Goal: Information Seeking & Learning: Learn about a topic

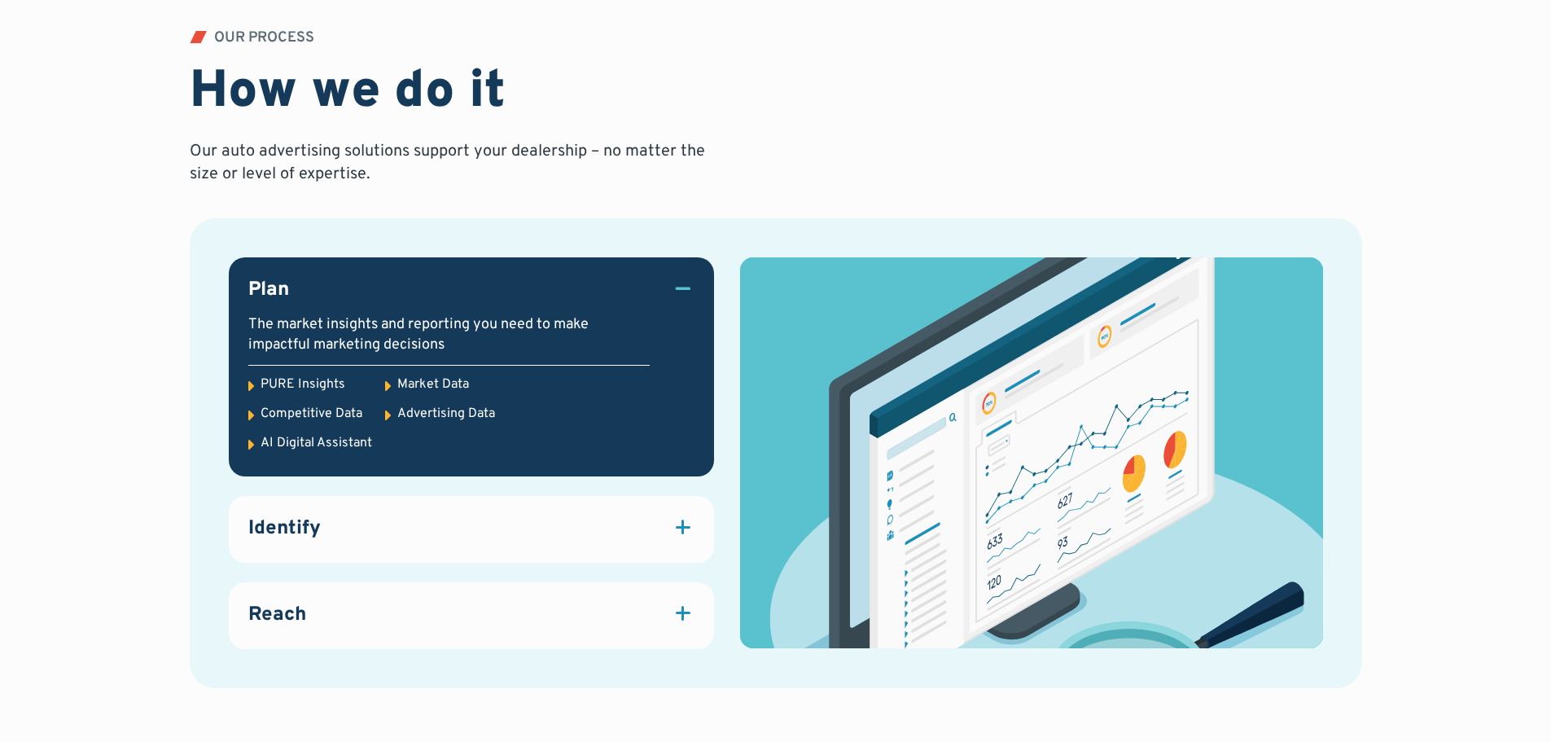
scroll to position [2362, 0]
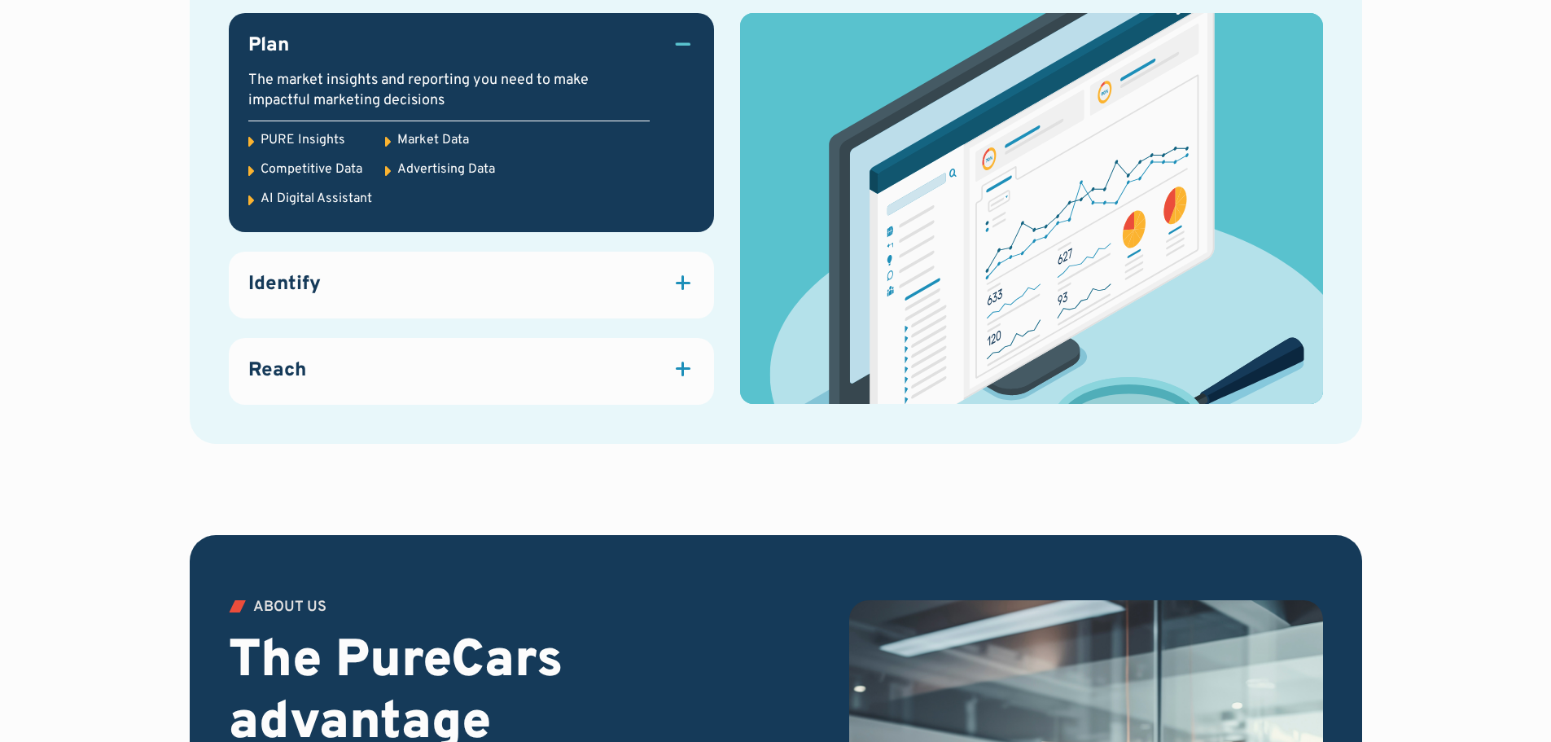
click at [398, 282] on div "Identify" at bounding box center [471, 285] width 446 height 28
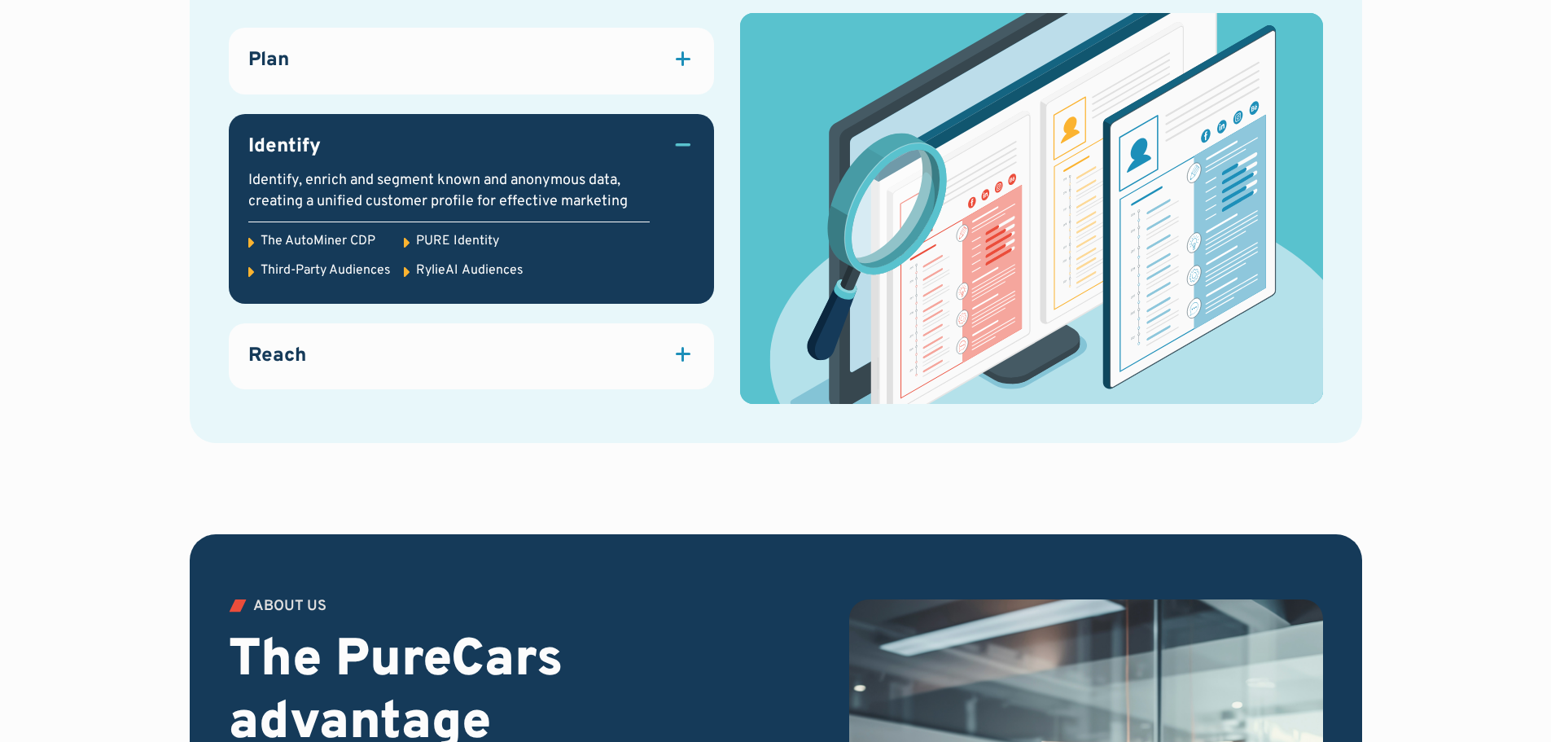
click at [592, 369] on div "Reach" at bounding box center [471, 357] width 446 height 28
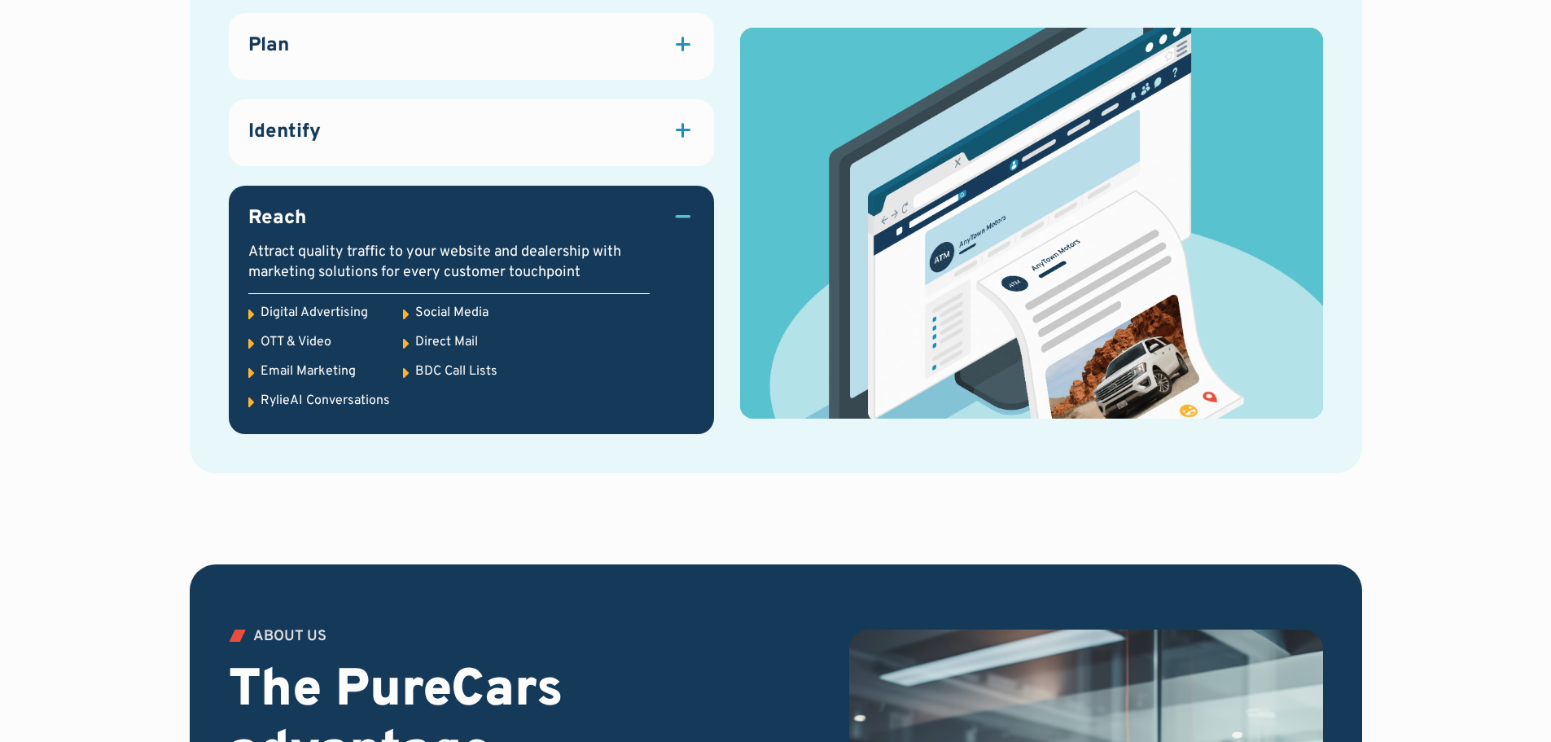
click at [450, 463] on div "Plan The market insights and reporting you need to make impactful marketing dec…" at bounding box center [776, 223] width 1173 height 498
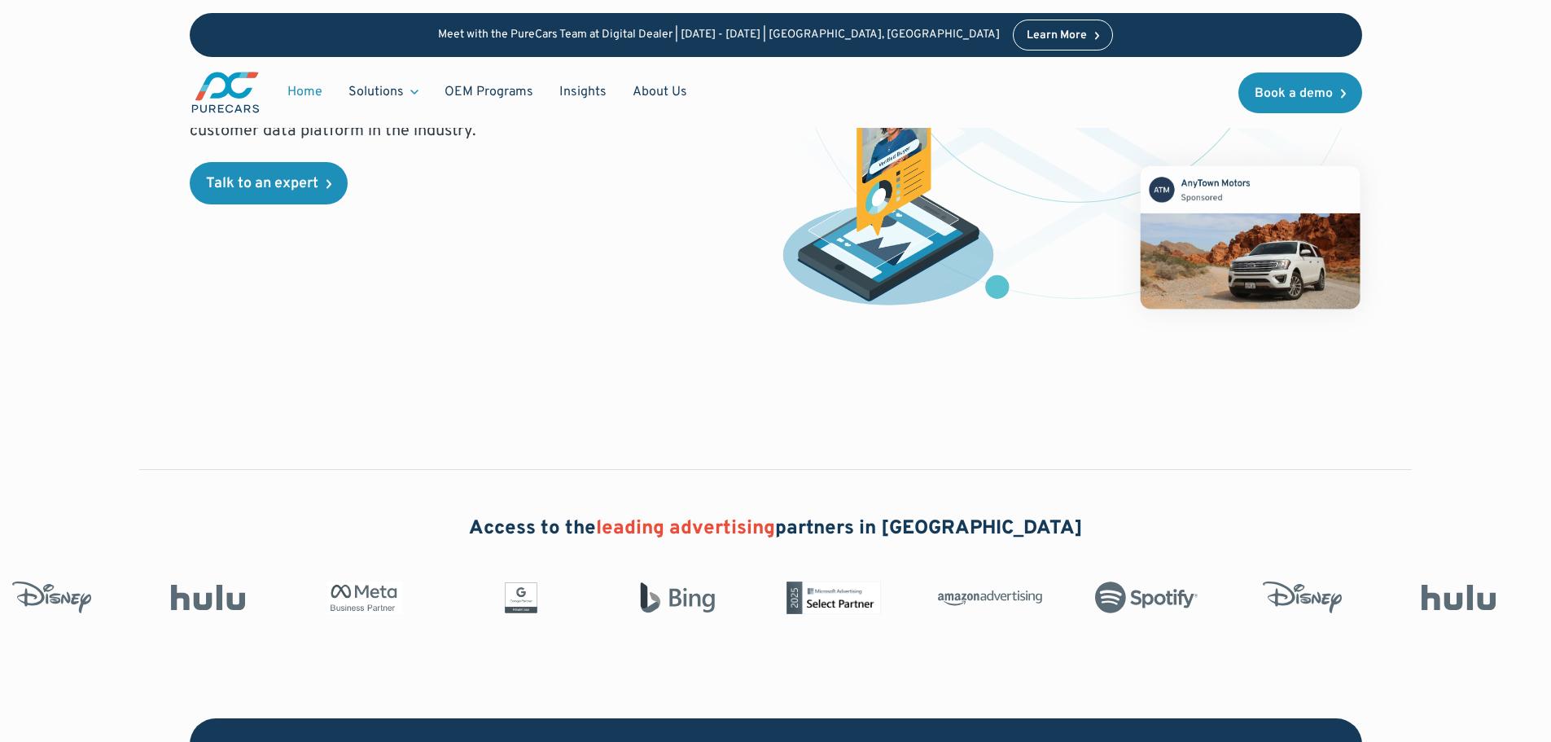
scroll to position [81, 0]
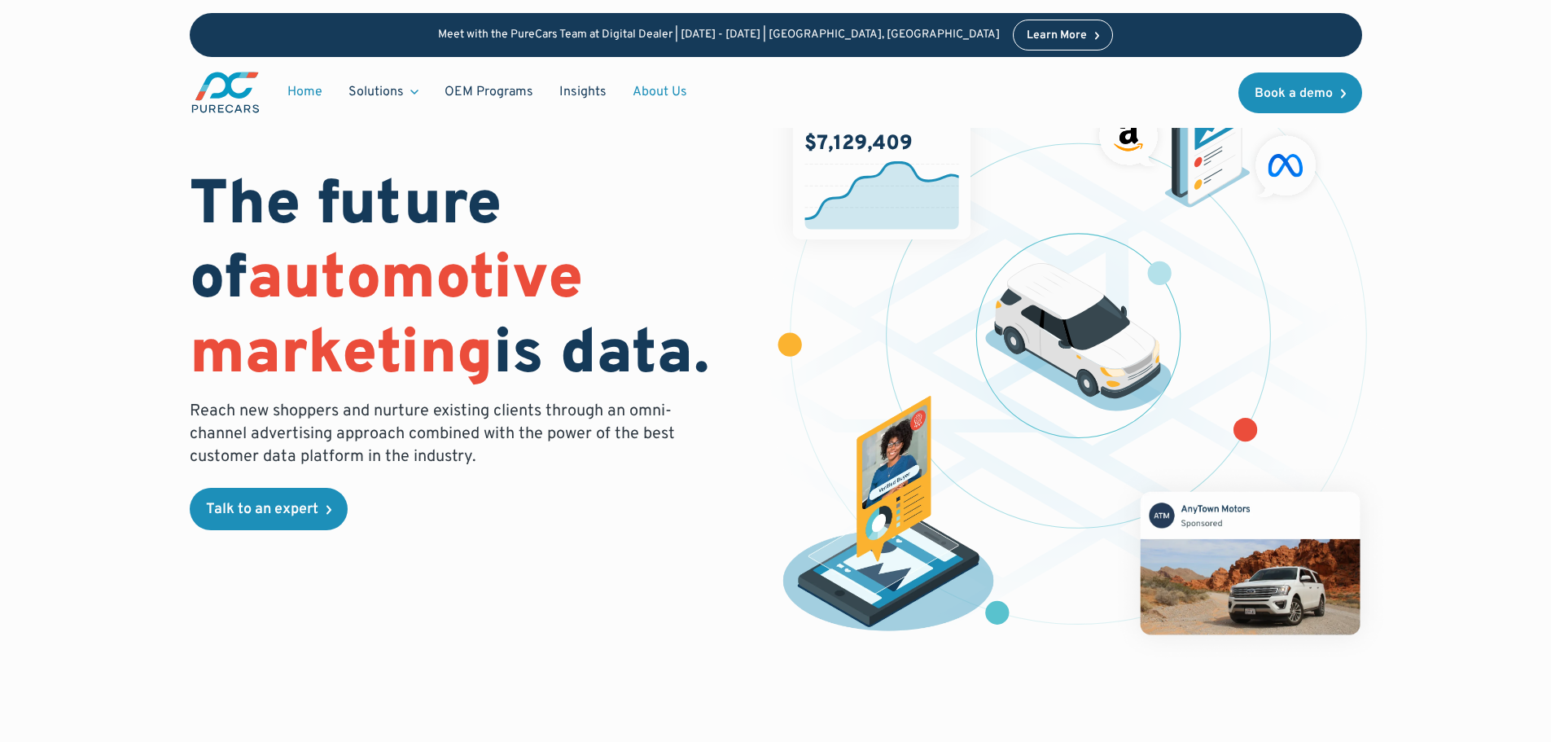
click at [650, 95] on link "About Us" at bounding box center [660, 92] width 81 height 31
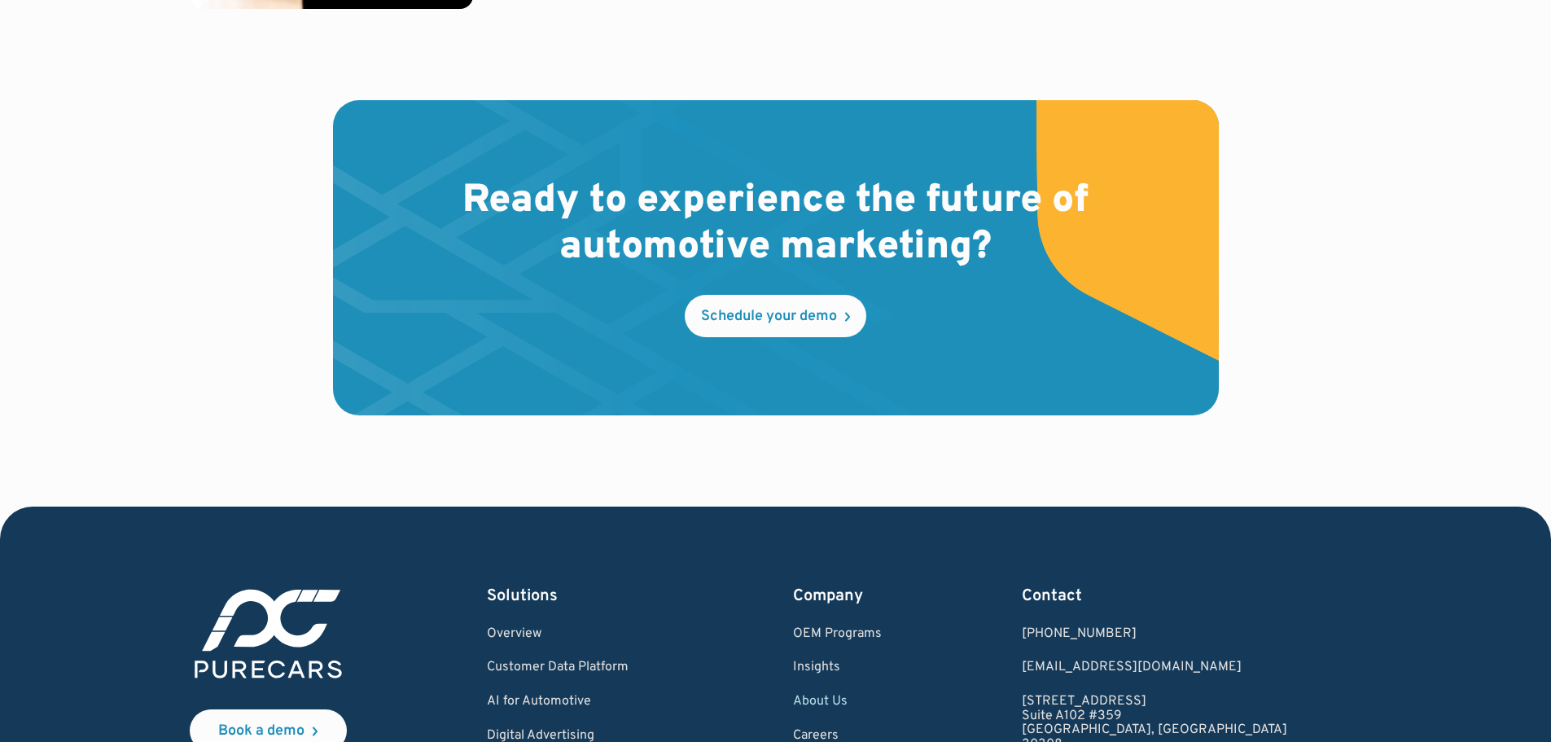
scroll to position [4809, 0]
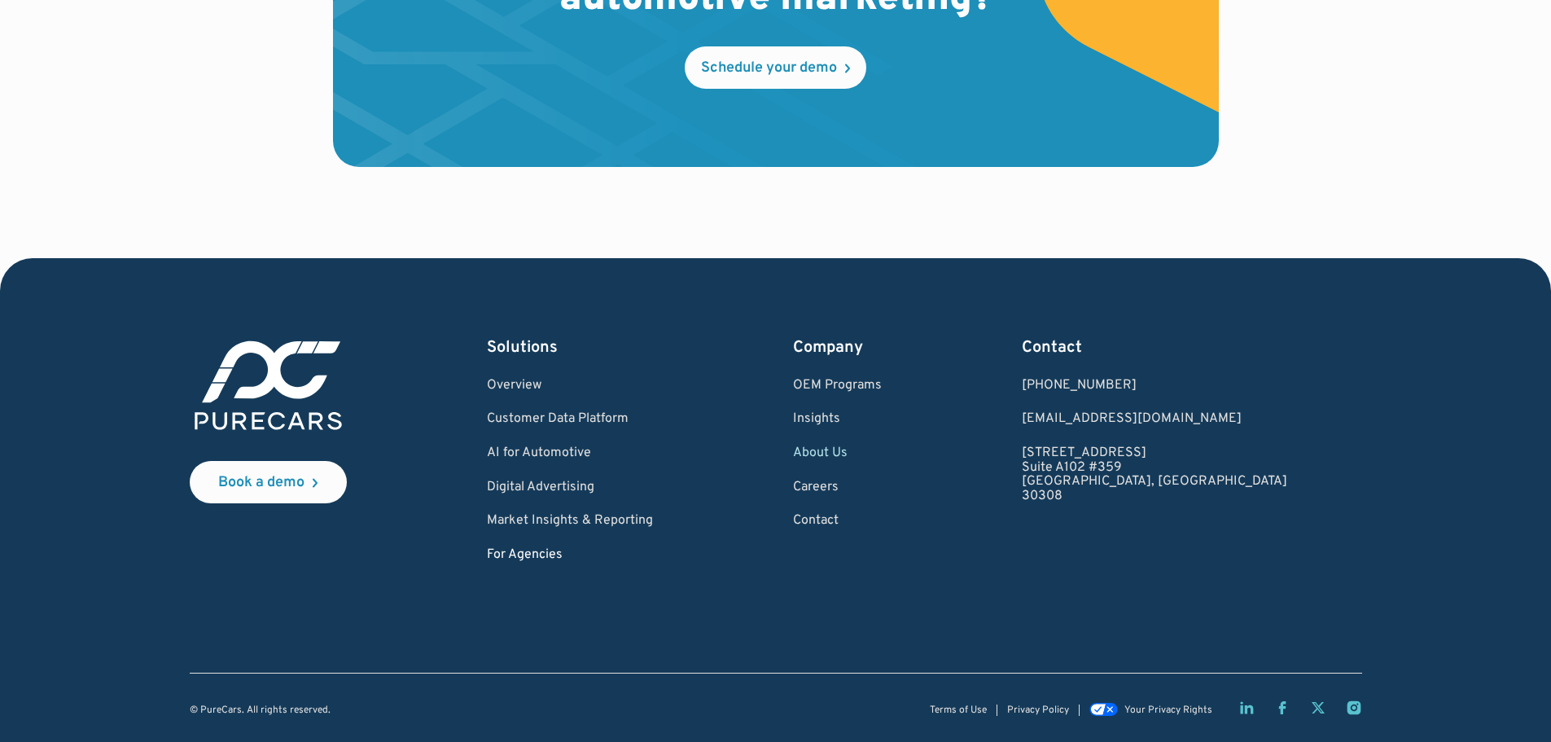
click at [570, 551] on link "For Agencies" at bounding box center [570, 555] width 166 height 15
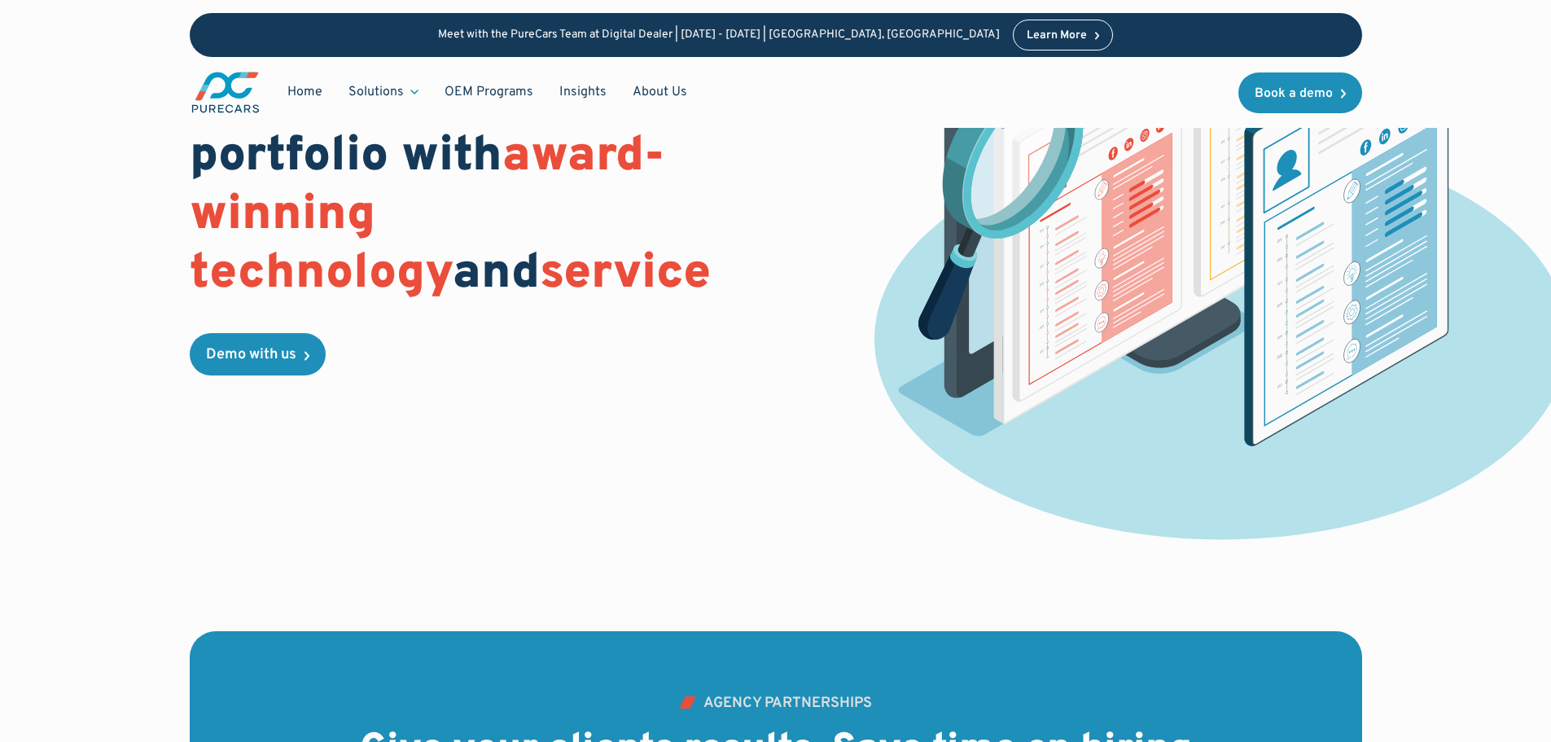
scroll to position [326, 0]
